Goal: Find specific page/section: Find specific page/section

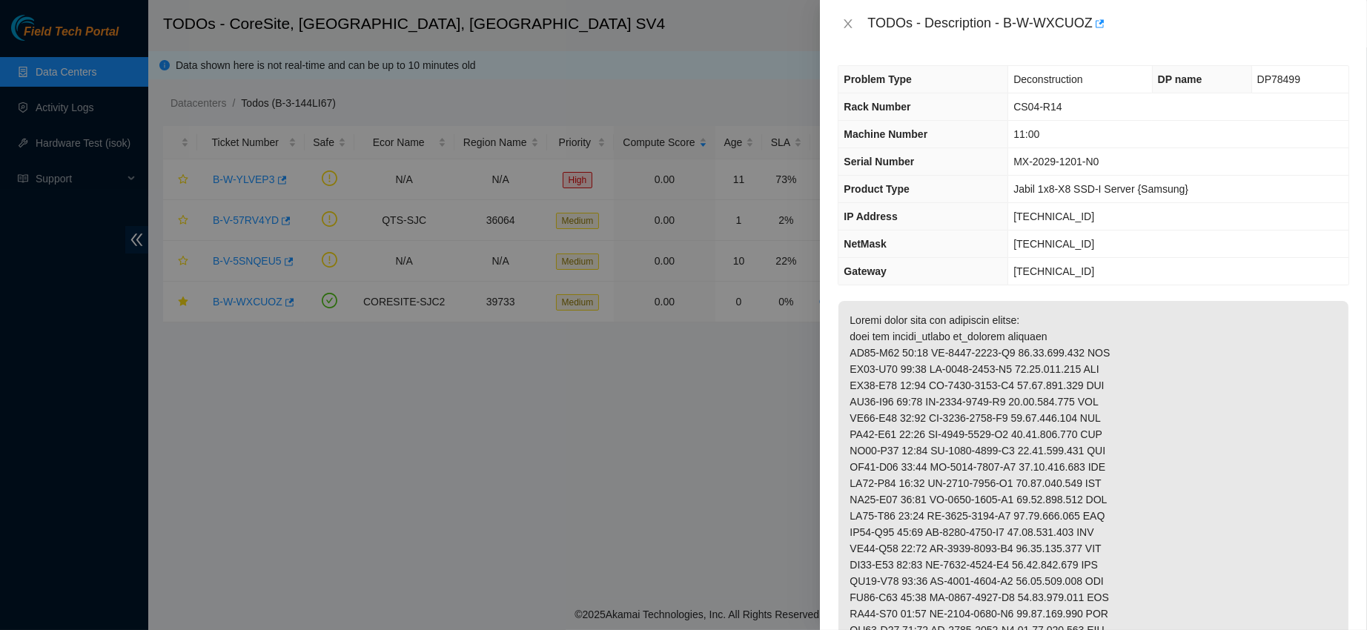
click at [850, 31] on div "TODOs - Description - B-W-WXCUOZ" at bounding box center [1092, 24] width 511 height 24
click at [849, 22] on icon "close" at bounding box center [848, 23] width 8 height 9
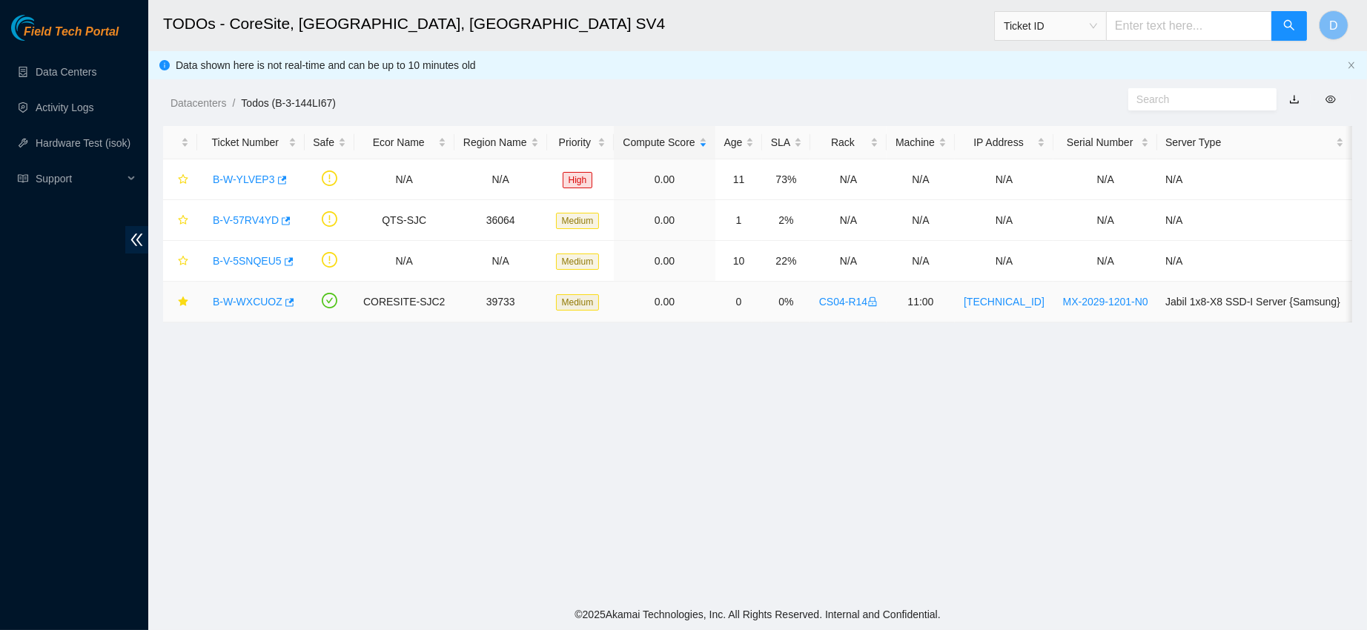
click at [244, 302] on link "B-W-WXCUOZ" at bounding box center [248, 302] width 70 height 12
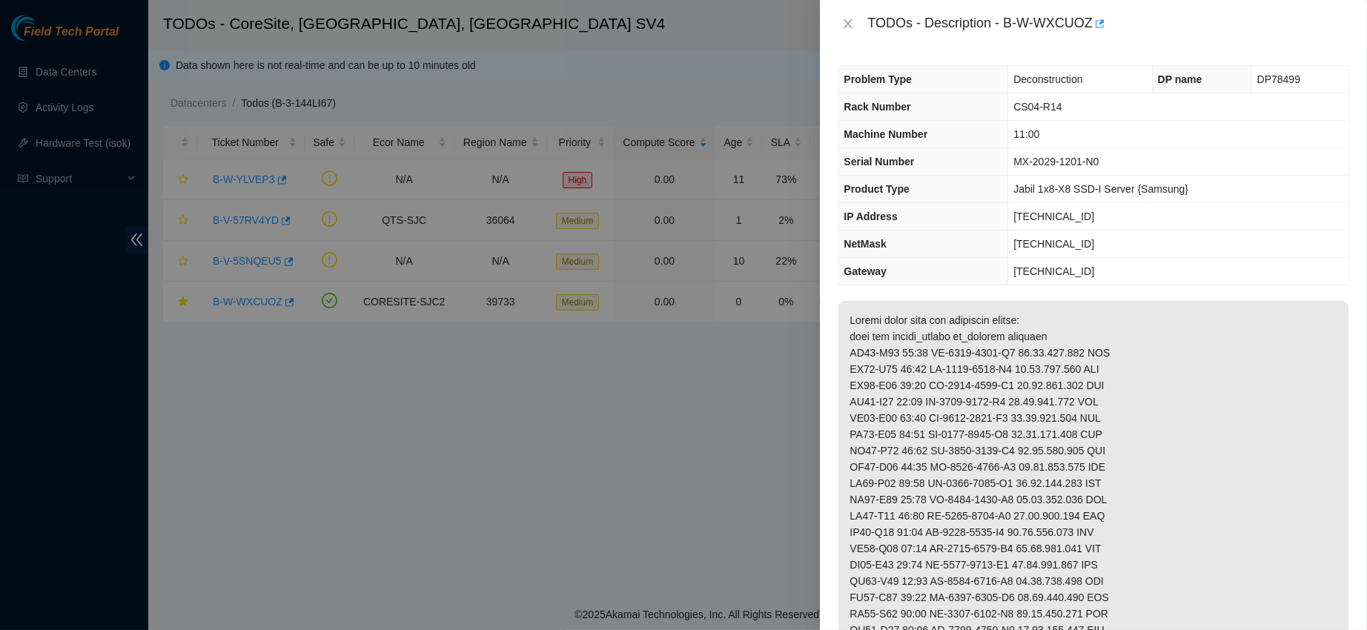
click at [972, 288] on div "Problem Type Deconstruction DP name DP78499 Rack Number CS04-R14 Machine Number…" at bounding box center [1093, 338] width 547 height 583
